Goal: Information Seeking & Learning: Learn about a topic

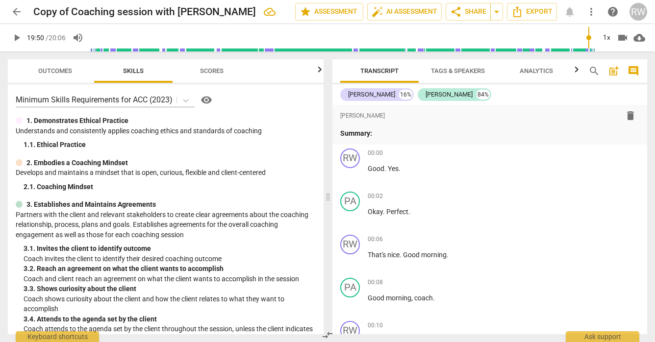
scroll to position [2663, 0]
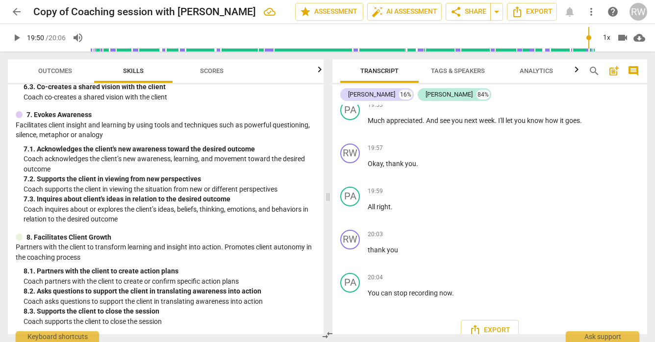
click at [20, 39] on span "play_arrow" at bounding box center [17, 38] width 12 height 12
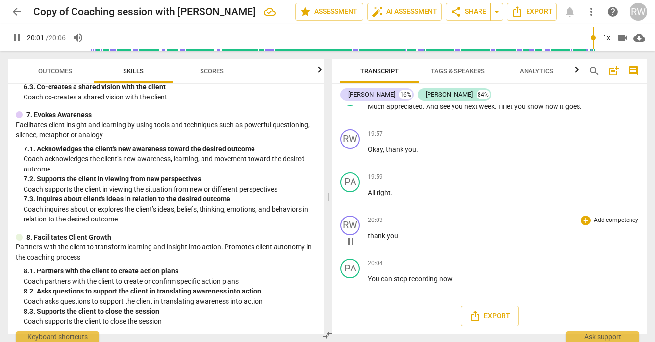
scroll to position [2716, 0]
drag, startPoint x: 454, startPoint y: 280, endPoint x: 368, endPoint y: 283, distance: 85.8
click at [368, 283] on p "You can stop recording now ." at bounding box center [502, 279] width 271 height 10
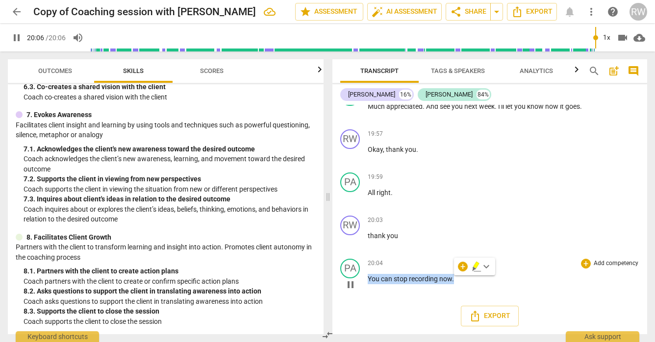
type input "1206"
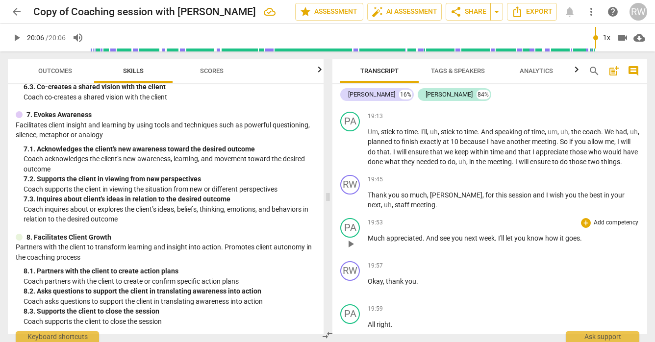
scroll to position [2542, 0]
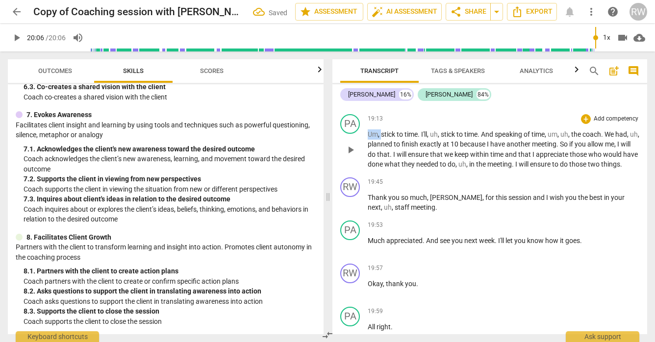
drag, startPoint x: 381, startPoint y: 164, endPoint x: 367, endPoint y: 164, distance: 13.7
click at [367, 164] on p "Um , stick to time . I'll , uh , stick to time . And speaking of time , um , uh…" at bounding box center [502, 149] width 271 height 40
drag, startPoint x: 427, startPoint y: 165, endPoint x: 420, endPoint y: 164, distance: 6.4
click at [420, 164] on p "Stick to time . I'll , uh , stick to time . And speaking of time , um , uh , th…" at bounding box center [502, 149] width 271 height 40
click at [356, 134] on div "PA" at bounding box center [350, 124] width 20 height 20
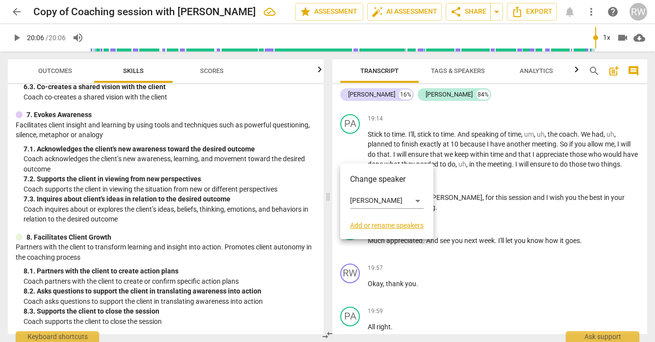
click at [456, 210] on div at bounding box center [327, 171] width 655 height 342
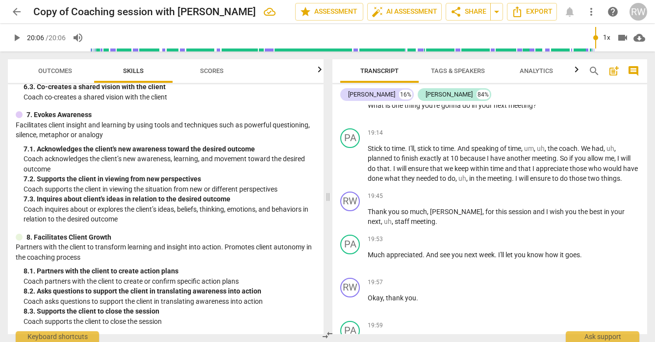
scroll to position [2527, 0]
click at [621, 180] on p "Stick to time . I'll , stick to time . And speaking of time , um , uh , the coa…" at bounding box center [502, 165] width 271 height 40
click at [558, 163] on span "." at bounding box center [557, 159] width 3 height 8
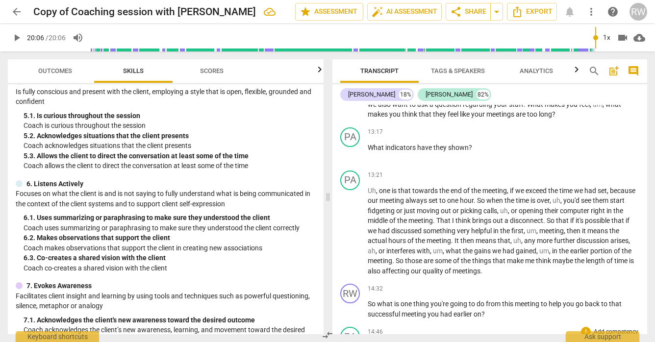
scroll to position [1741, 0]
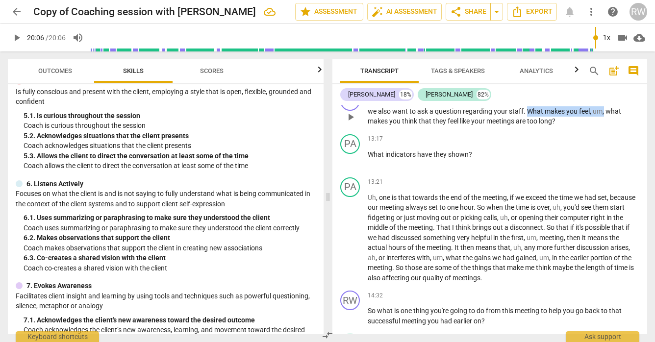
drag, startPoint x: 604, startPoint y: 130, endPoint x: 529, endPoint y: 131, distance: 75.0
click at [529, 126] on p "we also want to ask a question regarding your staff . What makes you feel , um …" at bounding box center [502, 116] width 271 height 20
drag, startPoint x: 376, startPoint y: 132, endPoint x: 367, endPoint y: 132, distance: 8.3
click at [367, 115] on span "we" at bounding box center [372, 111] width 10 height 8
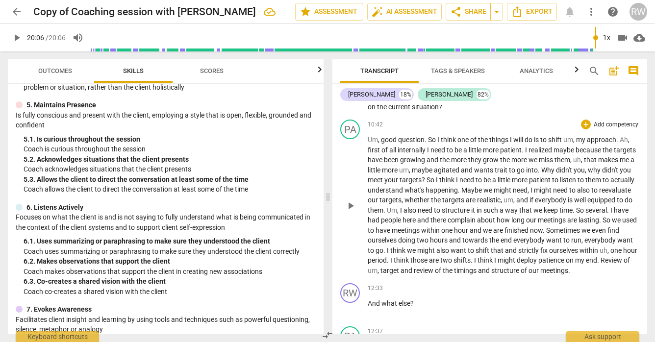
scroll to position [1450, 0]
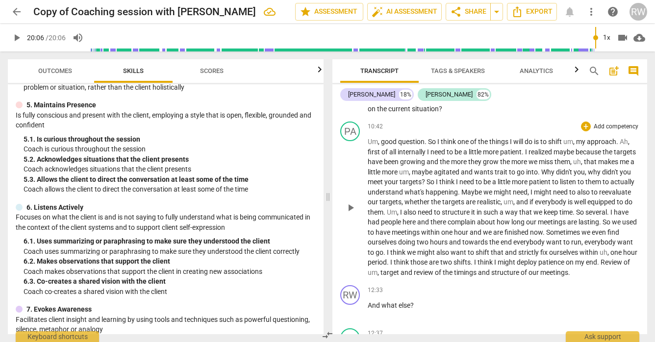
click at [577, 186] on span "listen" at bounding box center [569, 182] width 18 height 8
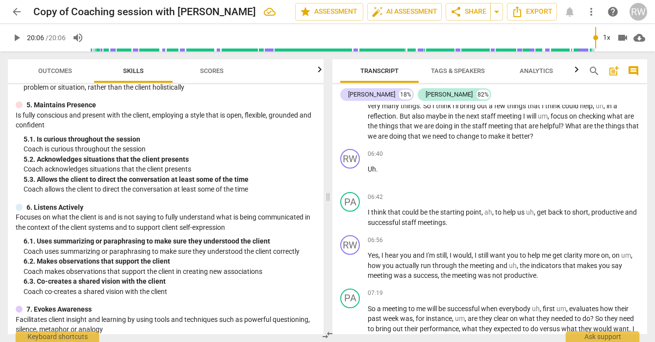
scroll to position [992, 0]
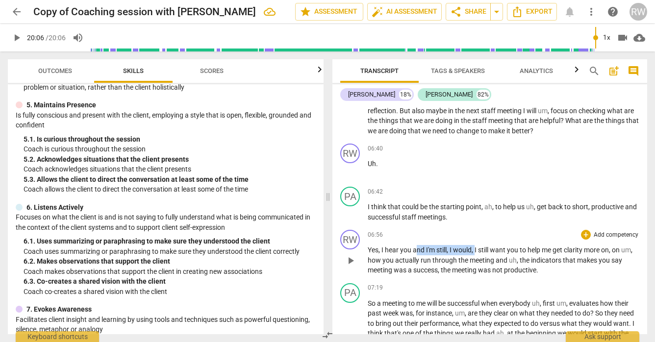
drag, startPoint x: 476, startPoint y: 261, endPoint x: 416, endPoint y: 258, distance: 60.4
click at [416, 257] on p "Yes , I hear you and I'm still , I would , I still want you to help me get clar…" at bounding box center [502, 260] width 271 height 30
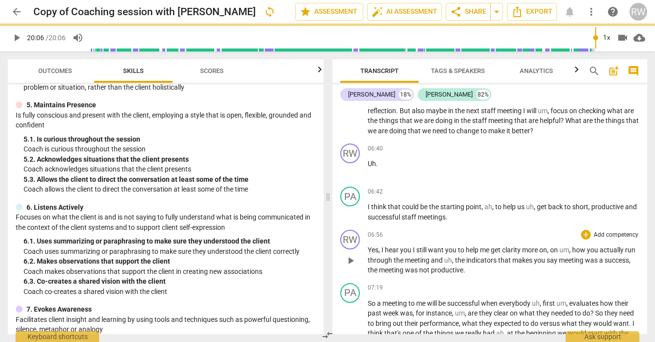
click at [415, 254] on span "I" at bounding box center [414, 250] width 3 height 8
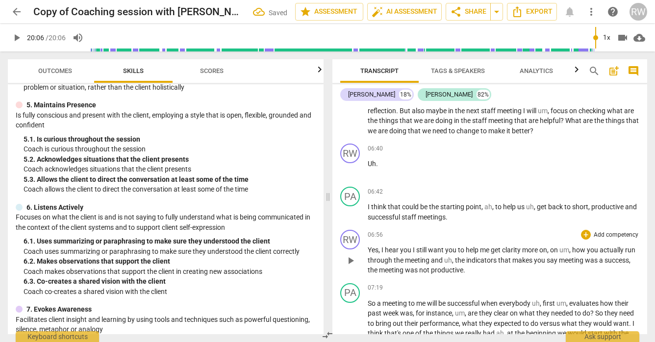
click at [416, 254] on span "I" at bounding box center [414, 250] width 3 height 8
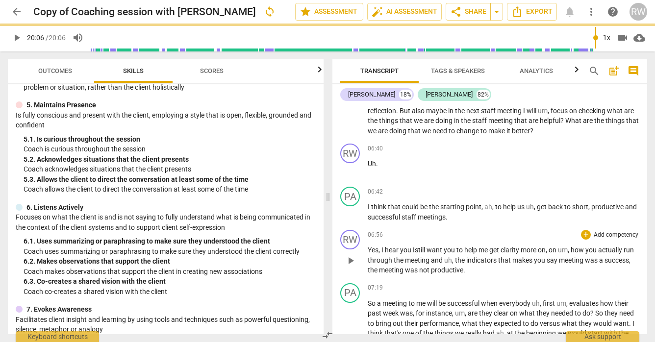
click at [350, 267] on span "play_arrow" at bounding box center [350, 261] width 12 height 12
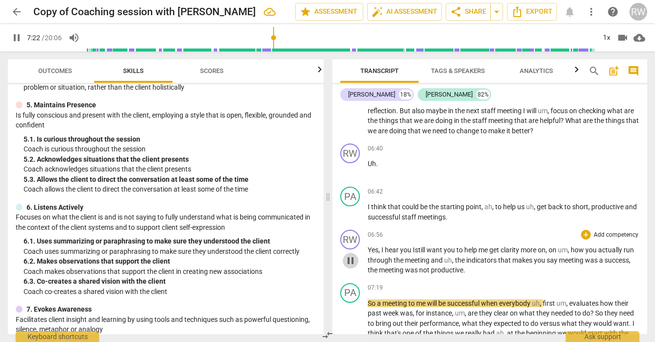
click at [350, 267] on span "pause" at bounding box center [350, 261] width 12 height 12
type input "443"
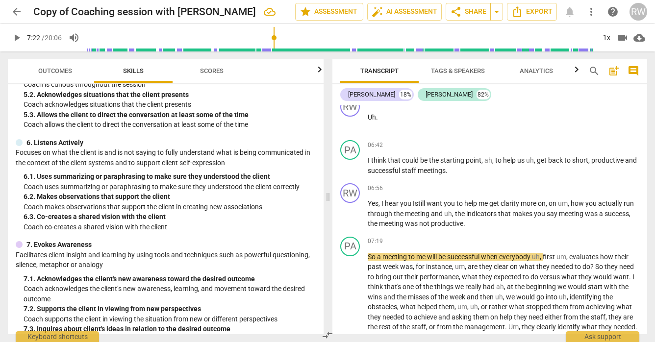
scroll to position [1060, 0]
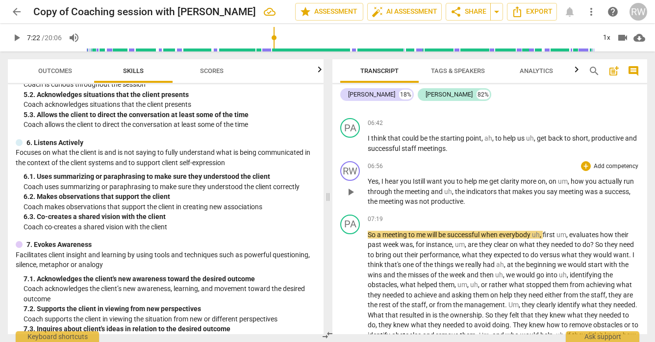
click at [400, 185] on span "you" at bounding box center [406, 181] width 13 height 8
click at [412, 185] on span "You" at bounding box center [406, 181] width 12 height 8
click at [402, 185] on span "You" at bounding box center [406, 181] width 12 height 8
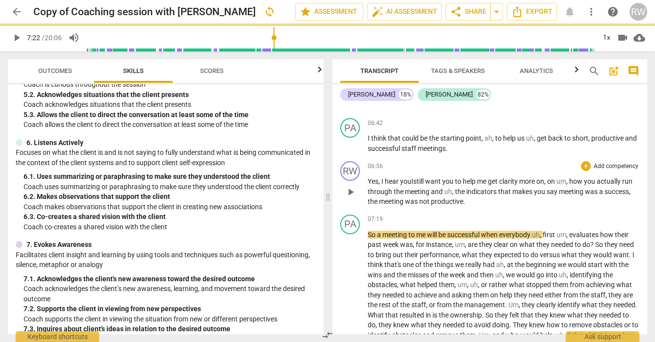
click at [416, 185] on span "Istill" at bounding box center [418, 181] width 14 height 8
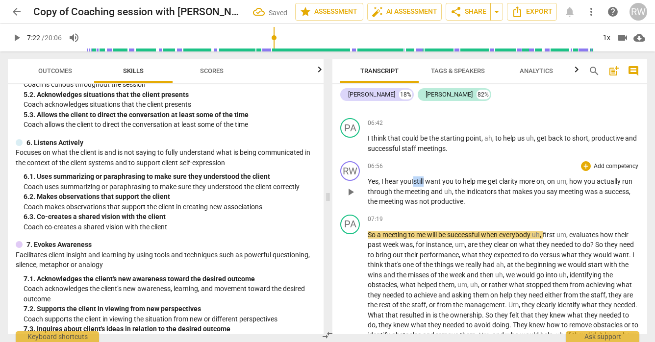
drag, startPoint x: 425, startPoint y: 191, endPoint x: 415, endPoint y: 191, distance: 10.3
click at [415, 185] on span "Istill" at bounding box center [418, 181] width 14 height 8
click at [349, 198] on span "play_arrow" at bounding box center [350, 192] width 12 height 12
click at [351, 198] on span "pause" at bounding box center [350, 192] width 12 height 12
type input "442"
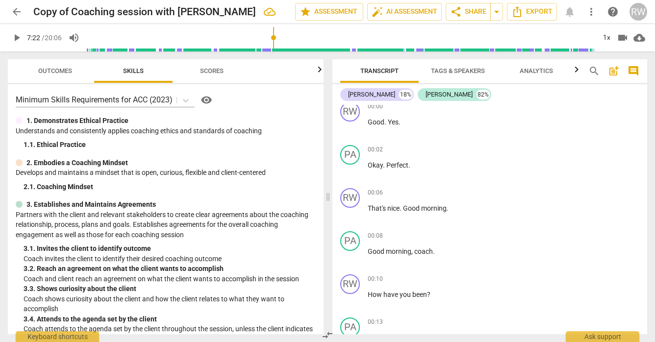
scroll to position [0, 0]
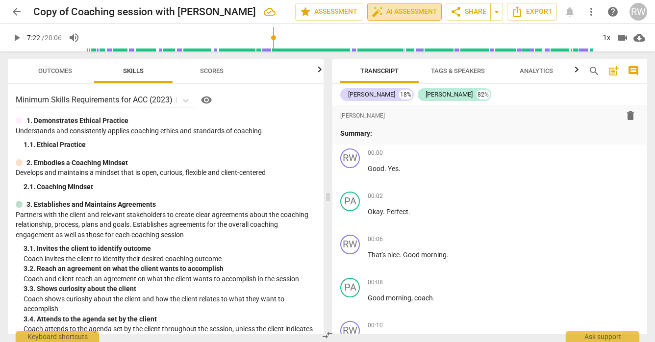
click at [415, 13] on span "auto_fix_high AI Assessment" at bounding box center [404, 12] width 66 height 12
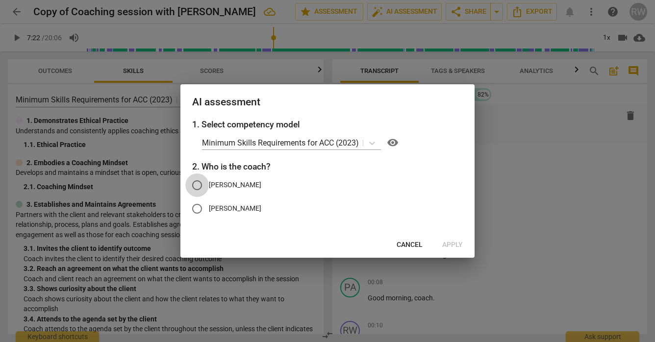
click at [200, 187] on input "[PERSON_NAME]" at bounding box center [197, 185] width 24 height 24
radio input "true"
click at [452, 247] on span "Apply" at bounding box center [452, 245] width 21 height 10
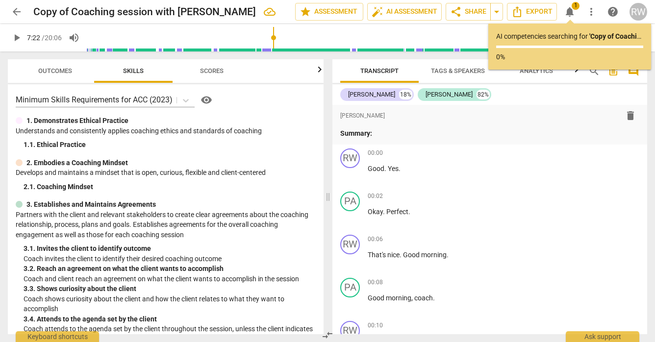
click at [320, 73] on icon "button" at bounding box center [320, 70] width 12 height 12
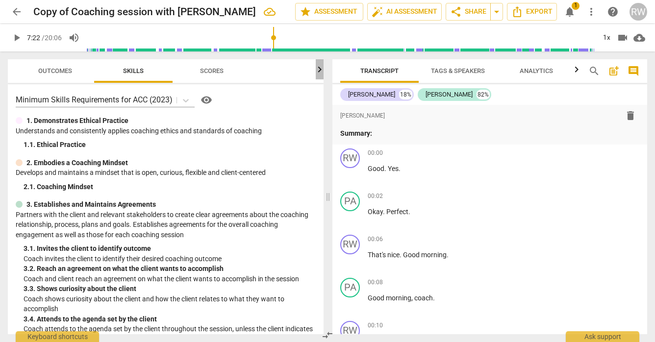
click at [320, 73] on icon "button" at bounding box center [320, 70] width 12 height 12
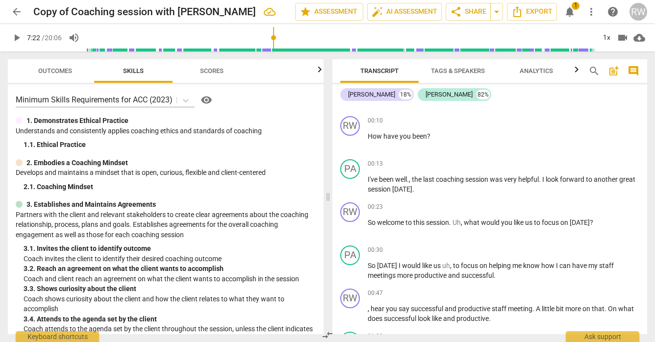
scroll to position [210, 0]
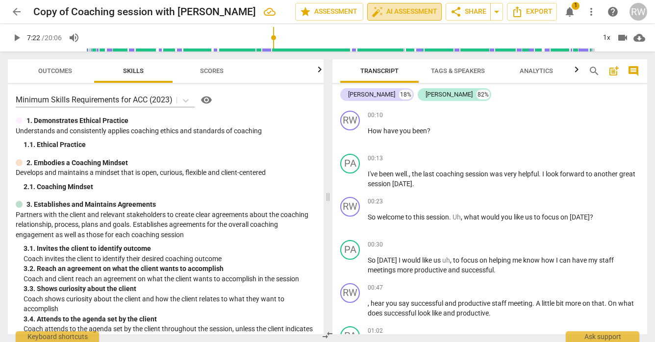
click at [421, 14] on span "auto_fix_high AI Assessment" at bounding box center [404, 12] width 66 height 12
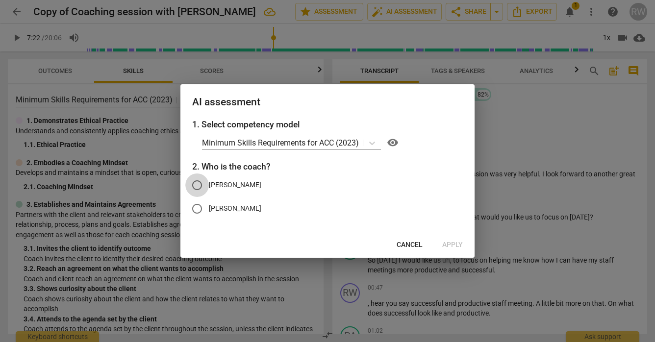
click at [200, 186] on input "[PERSON_NAME]" at bounding box center [197, 185] width 24 height 24
radio input "true"
click at [451, 247] on span "Apply" at bounding box center [452, 245] width 21 height 10
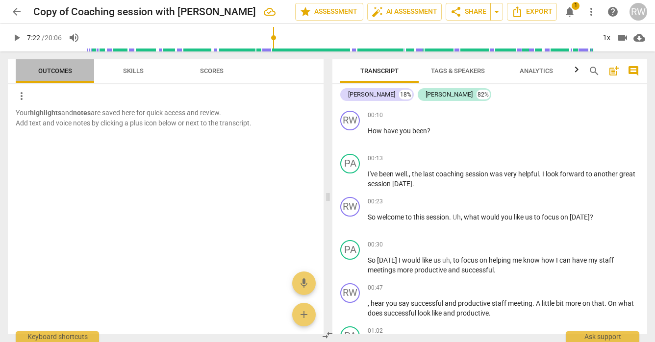
click at [63, 72] on span "Outcomes" at bounding box center [55, 70] width 34 height 7
click at [128, 71] on span "Skills" at bounding box center [133, 70] width 21 height 7
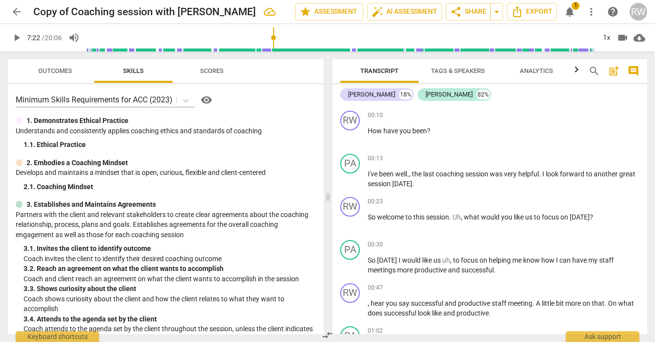
click at [202, 74] on span "Scores" at bounding box center [212, 70] width 24 height 7
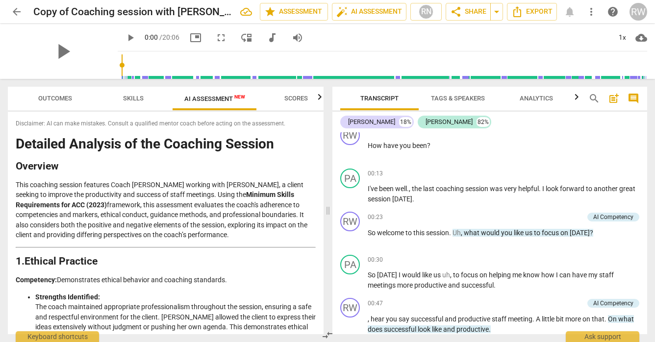
scroll to position [184, 0]
click at [390, 99] on span "Transcript" at bounding box center [379, 98] width 38 height 7
click at [241, 98] on span "New" at bounding box center [239, 96] width 11 height 5
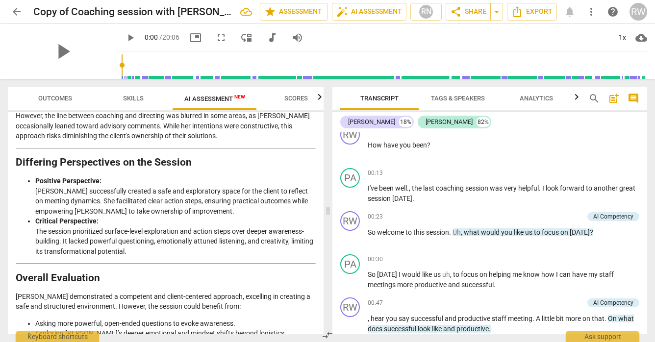
scroll to position [1601, 0]
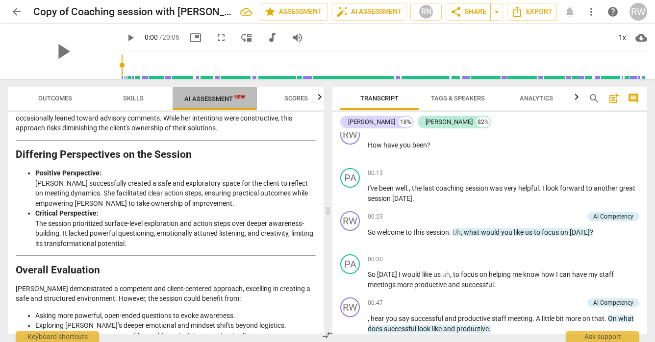
click at [233, 97] on span "AI Assessment New" at bounding box center [214, 98] width 61 height 7
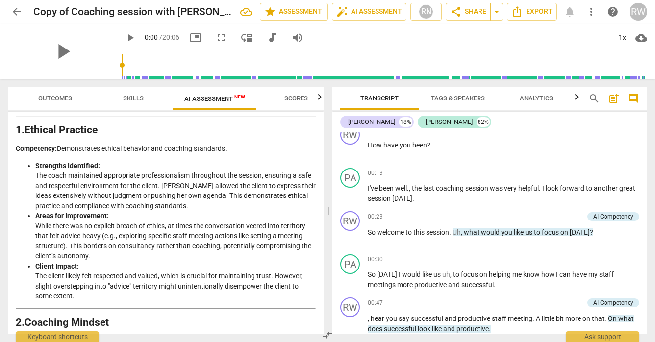
scroll to position [0, 0]
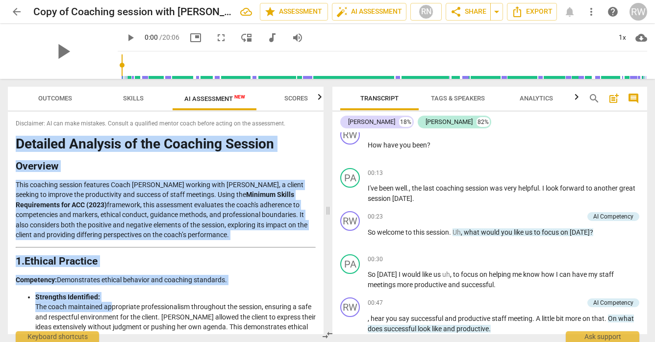
drag, startPoint x: 18, startPoint y: 145, endPoint x: 111, endPoint y: 309, distance: 188.9
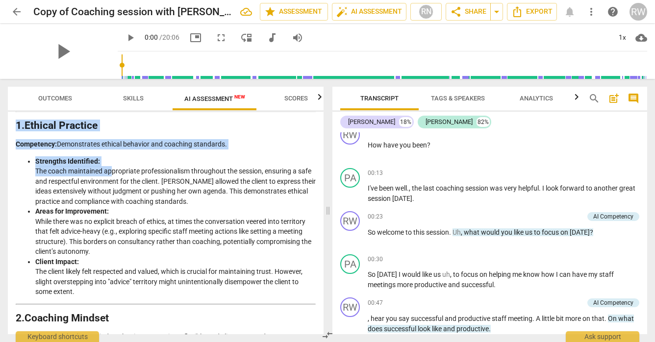
scroll to position [136, 0]
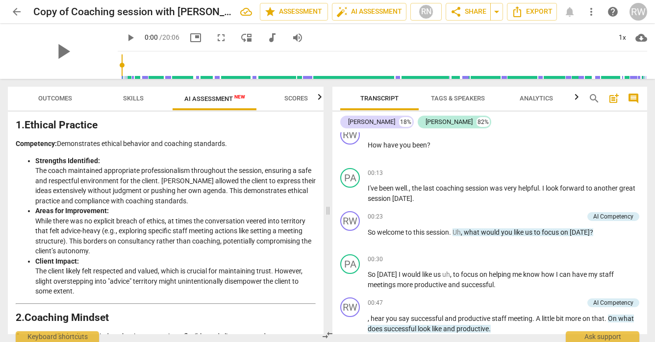
click at [225, 156] on li "Strengths Identified: The coach maintained appropriate professionalism througho…" at bounding box center [175, 181] width 280 height 50
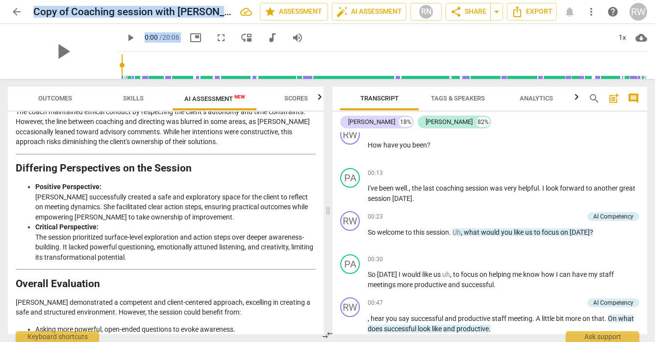
scroll to position [1601, 0]
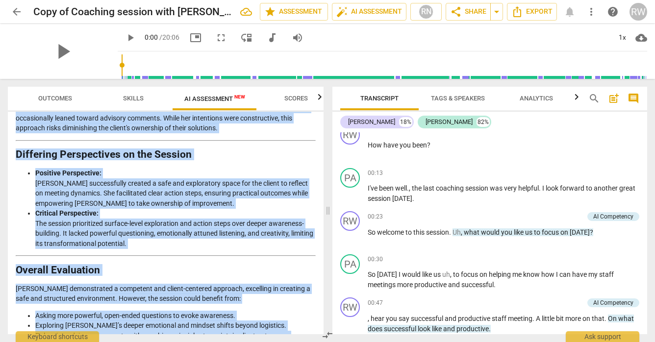
drag, startPoint x: 17, startPoint y: 122, endPoint x: 131, endPoint y: 335, distance: 241.6
click at [131, 335] on div "Outcomes Skills AI Assessment New Scores Disclaimer: AI can make mistakes. Cons…" at bounding box center [163, 210] width 327 height 263
copy div "Loremips Dolo sitametc adipisc elitsedd Eiusm Temp Incidid utlabor etdo Magn, a…"
click at [226, 168] on li "Positive Perspective: [PERSON_NAME] successfully created a safe and exploratory…" at bounding box center [175, 188] width 280 height 40
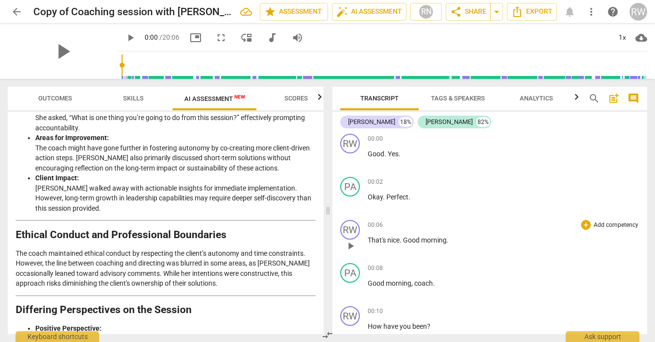
scroll to position [0, 0]
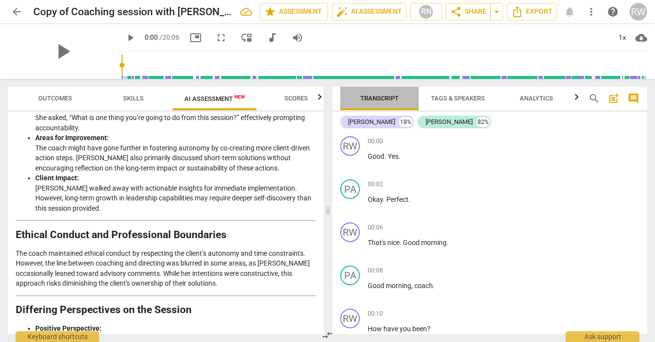
click at [384, 99] on span "Transcript" at bounding box center [379, 98] width 38 height 7
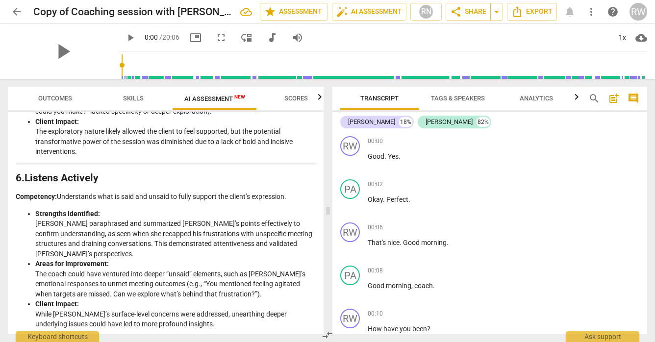
scroll to position [915, 0]
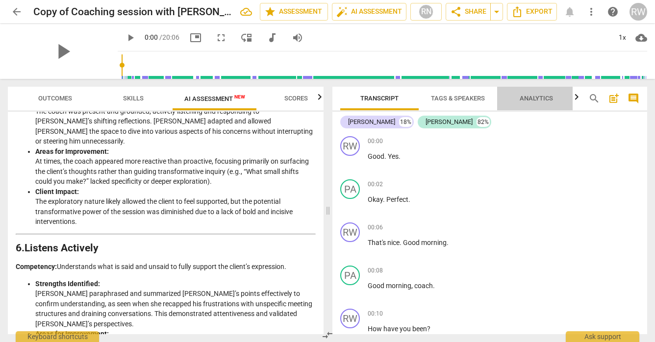
click at [537, 101] on span "Analytics" at bounding box center [535, 98] width 33 height 7
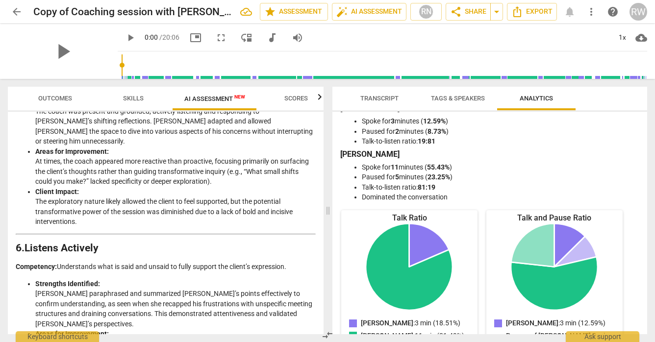
scroll to position [18, 0]
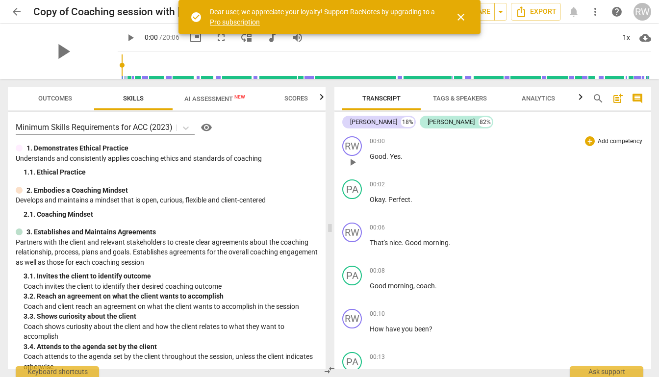
click at [464, 139] on div "00:00 + Add competency keyboard_arrow_right" at bounding box center [505, 141] width 273 height 10
click at [461, 22] on span "close" at bounding box center [461, 17] width 12 height 12
